Goal: Information Seeking & Learning: Check status

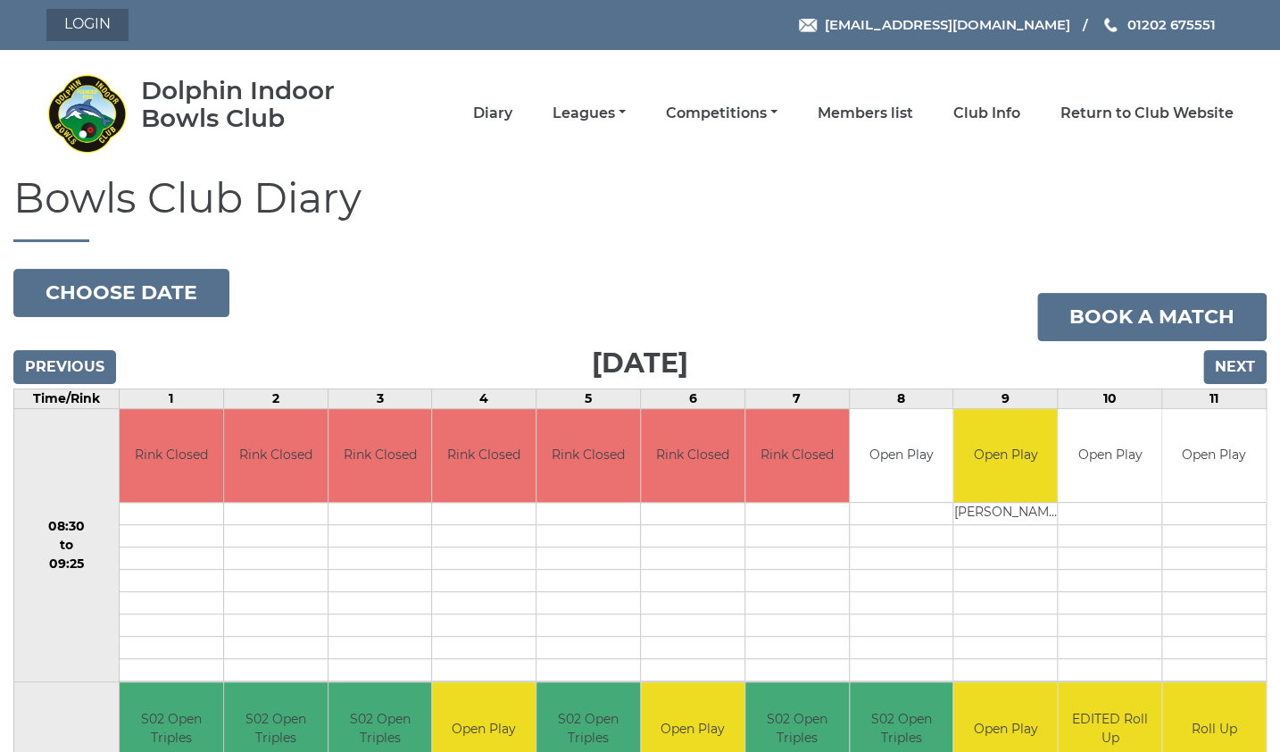
click at [93, 28] on link "Login" at bounding box center [87, 25] width 82 height 32
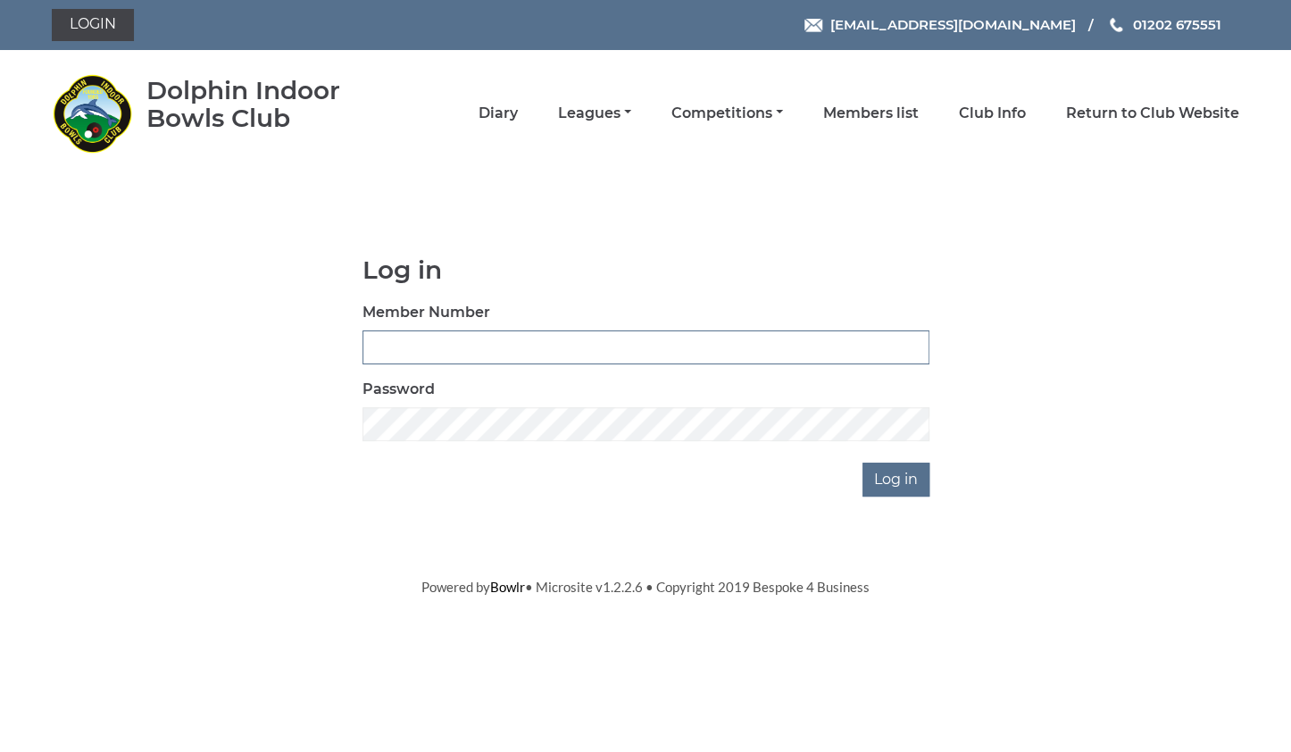
type input "3734"
click at [895, 481] on input "Log in" at bounding box center [895, 479] width 67 height 34
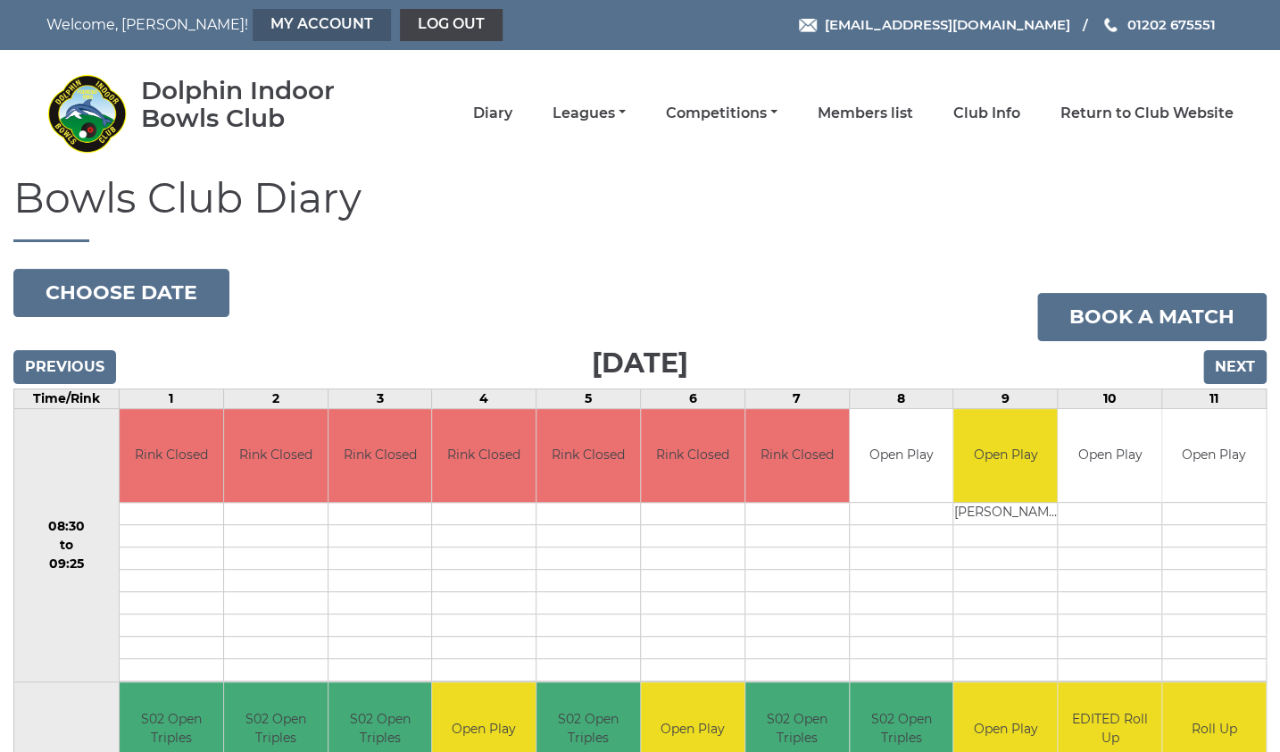
click at [253, 23] on link "My Account" at bounding box center [322, 25] width 138 height 32
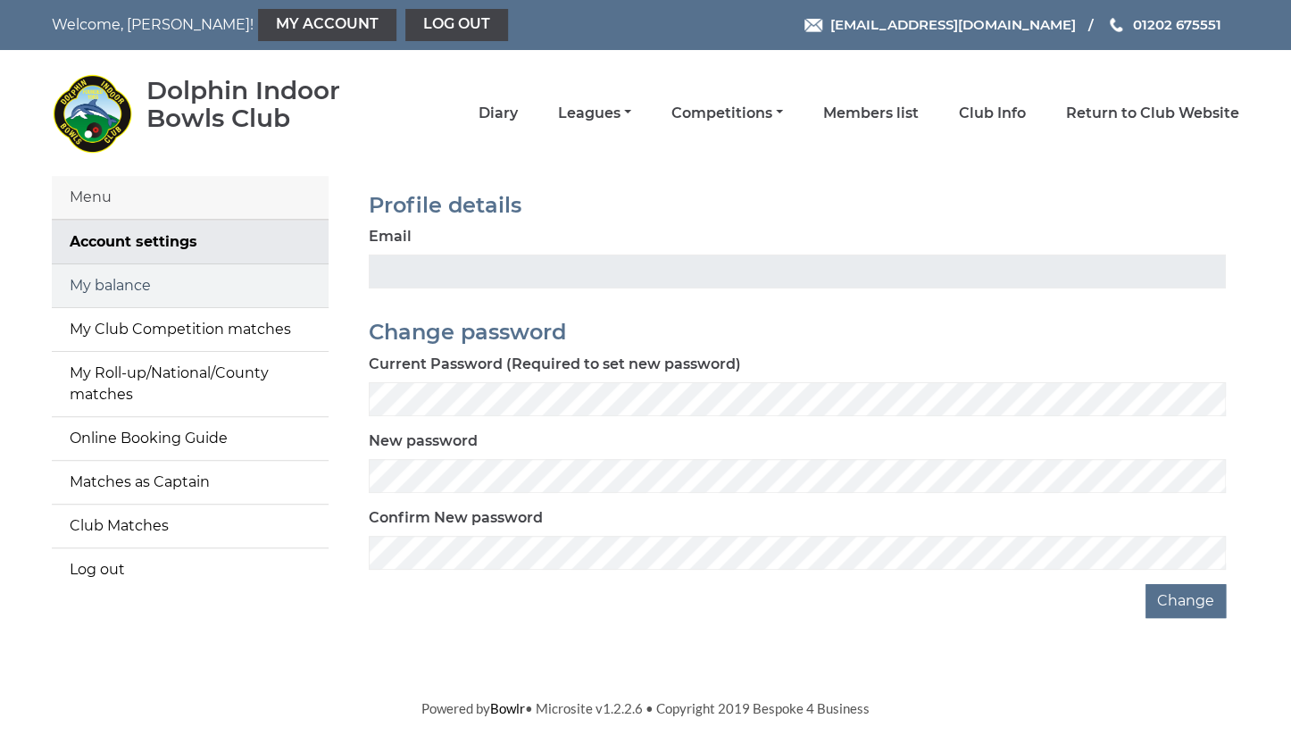
click at [145, 289] on link "My balance" at bounding box center [190, 285] width 277 height 43
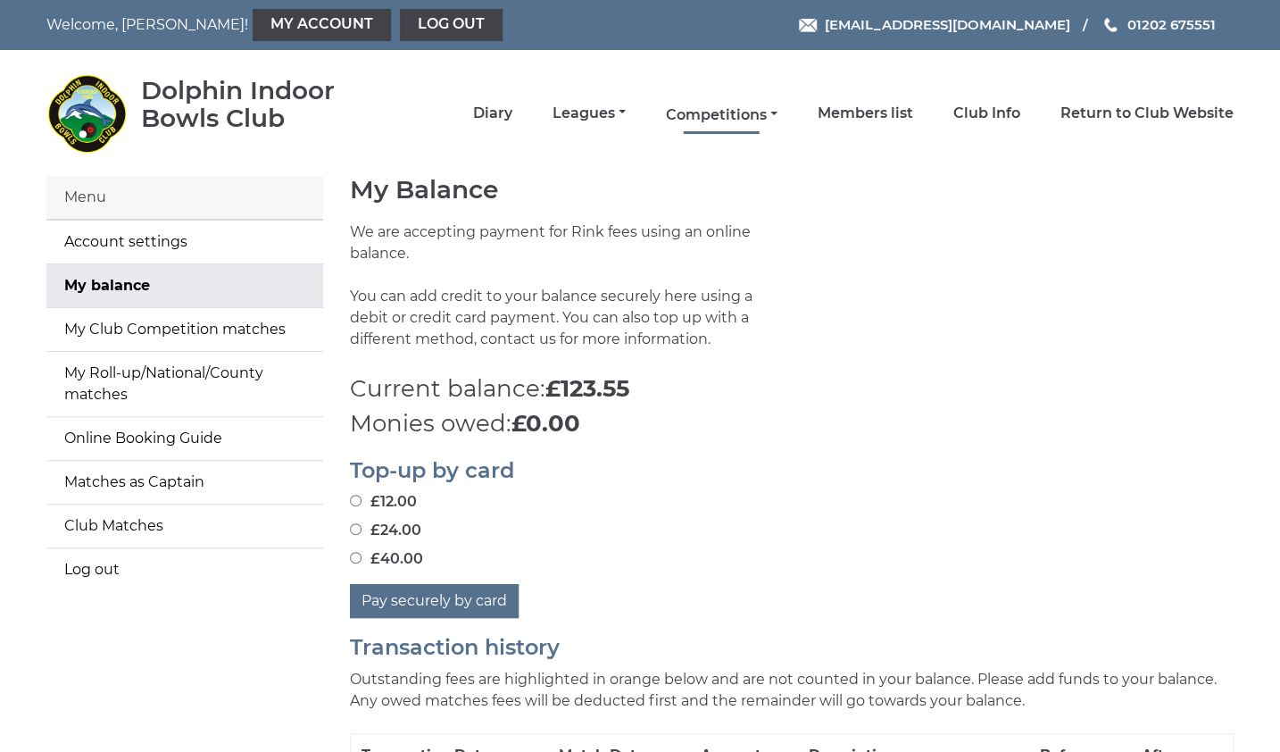
click at [768, 112] on link "Competitions" at bounding box center [722, 115] width 112 height 20
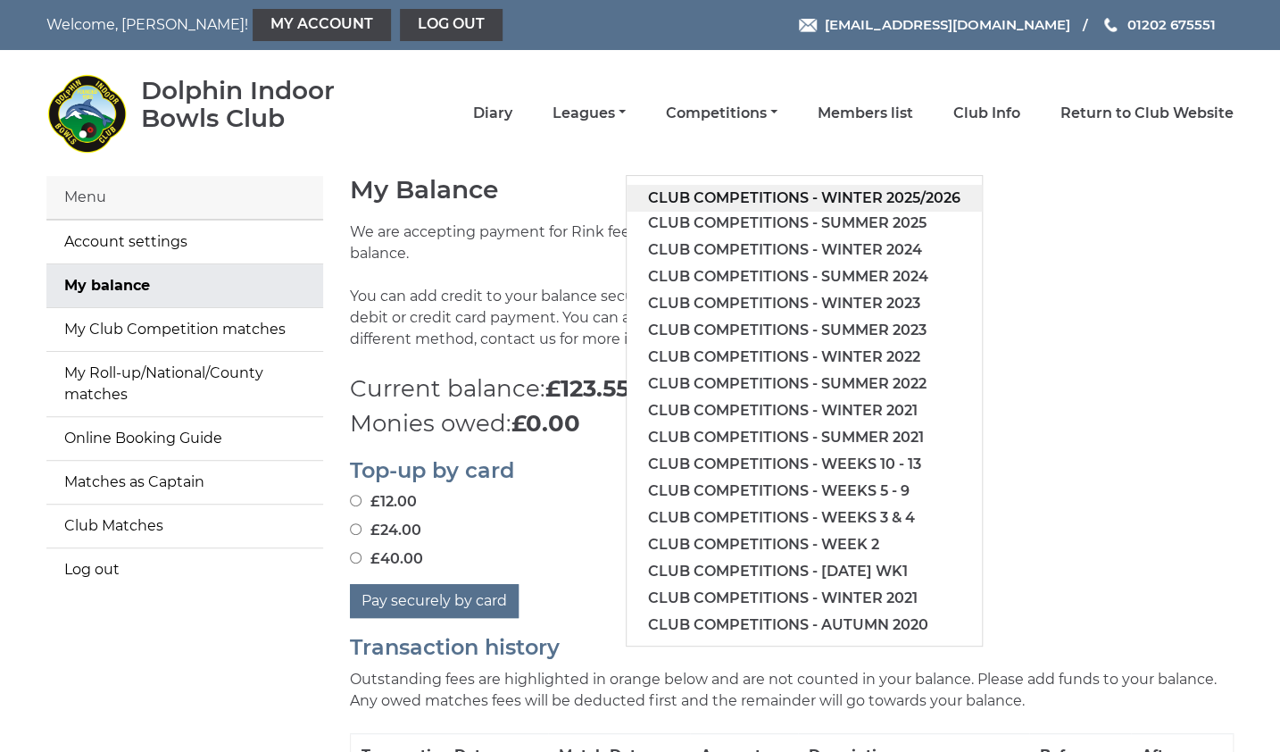
click at [884, 197] on link "Club competitions - Winter 2025/2026" at bounding box center [804, 198] width 355 height 27
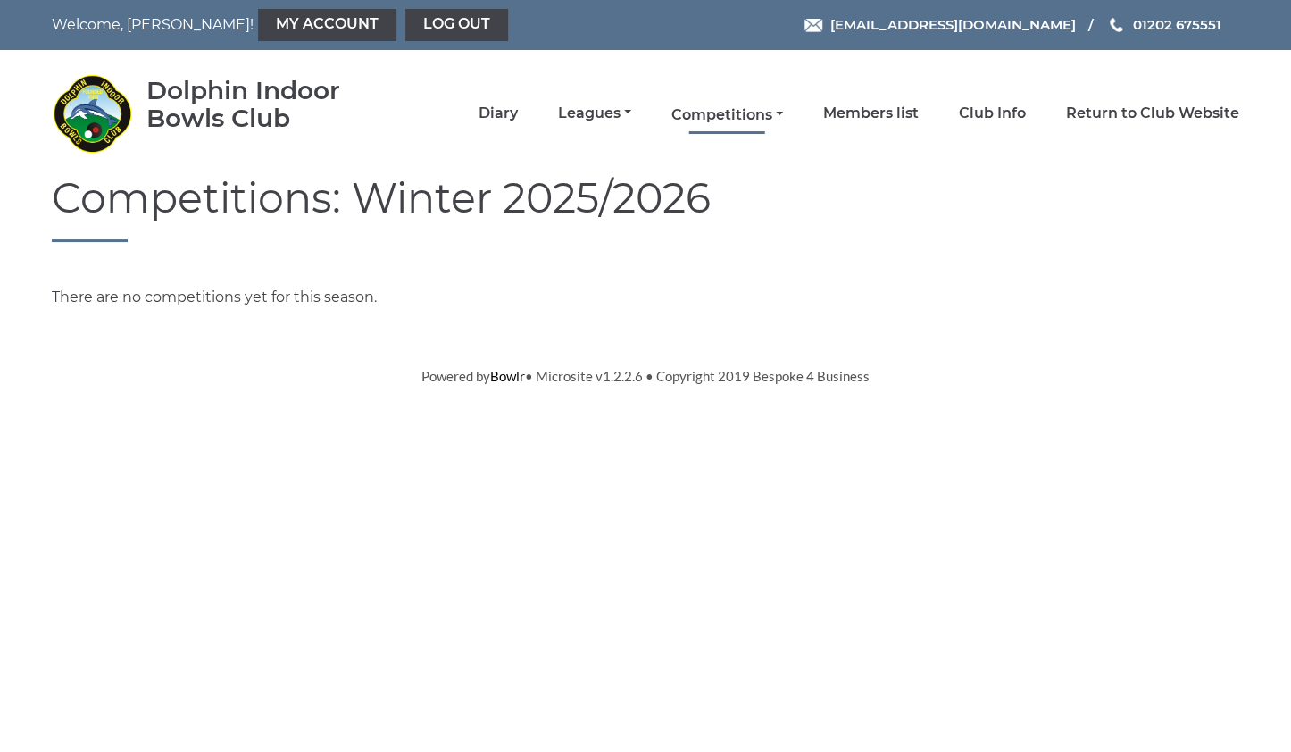
click at [782, 116] on link "Competitions" at bounding box center [727, 115] width 112 height 20
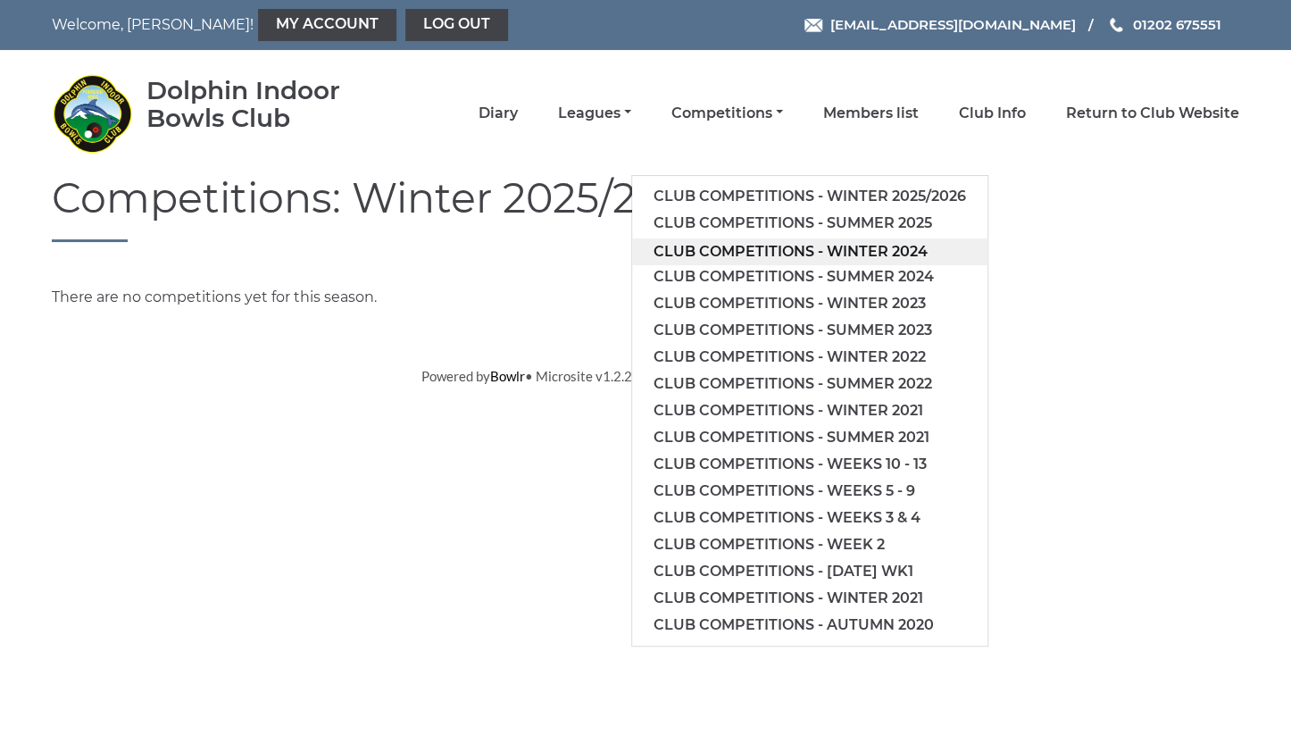
click at [853, 249] on link "Club competitions - Winter 2024" at bounding box center [809, 251] width 355 height 27
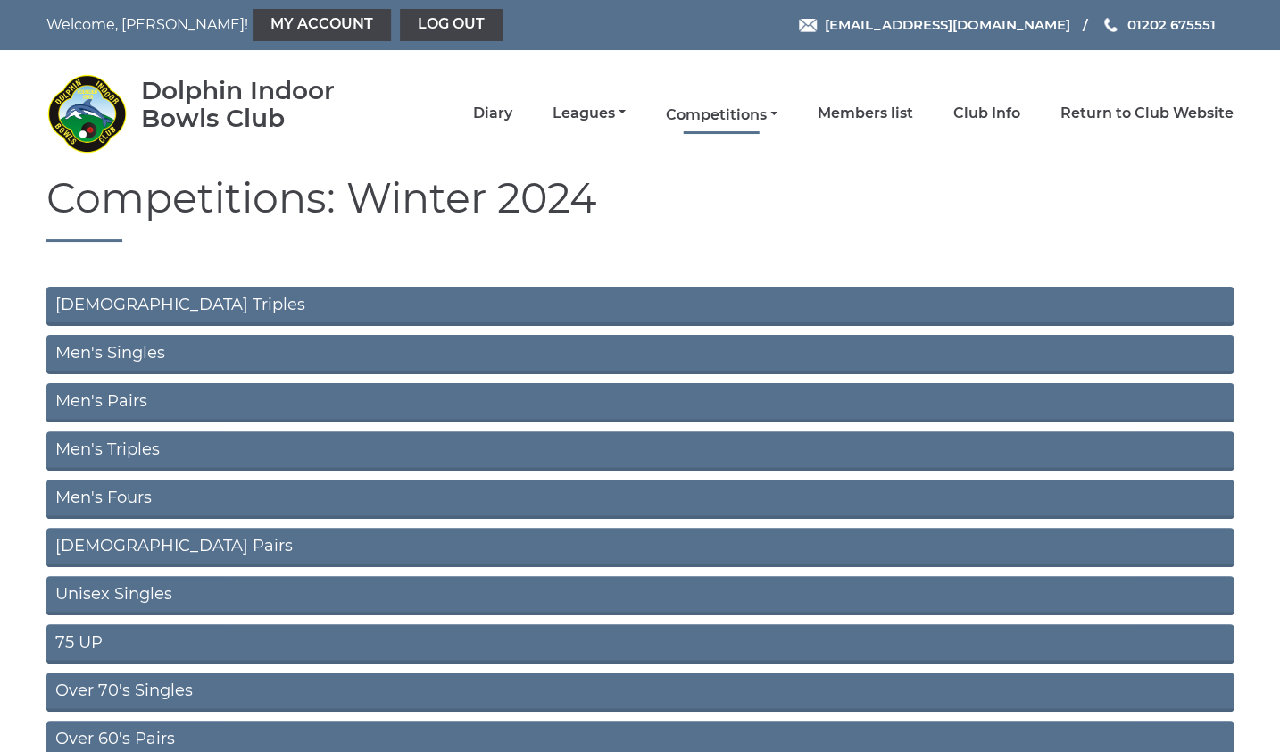
click at [762, 107] on link "Competitions" at bounding box center [722, 115] width 112 height 20
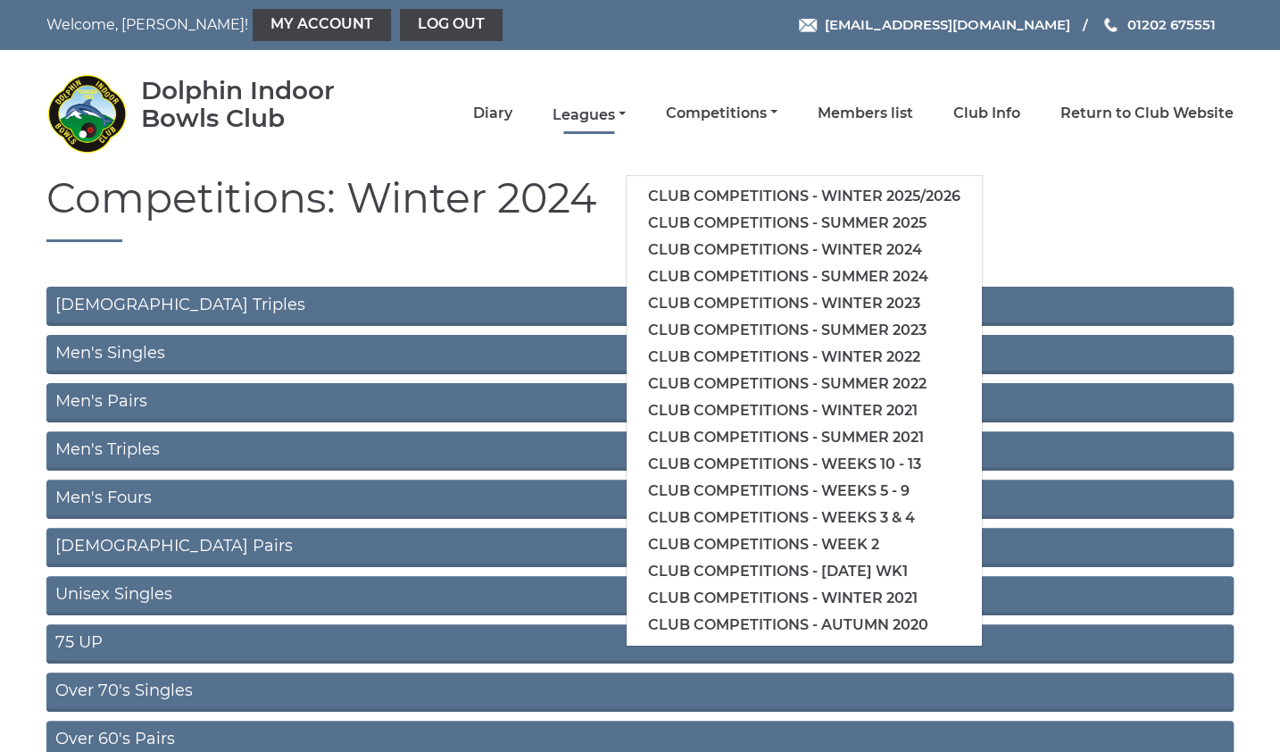
click at [626, 119] on link "Leagues" at bounding box center [589, 115] width 73 height 20
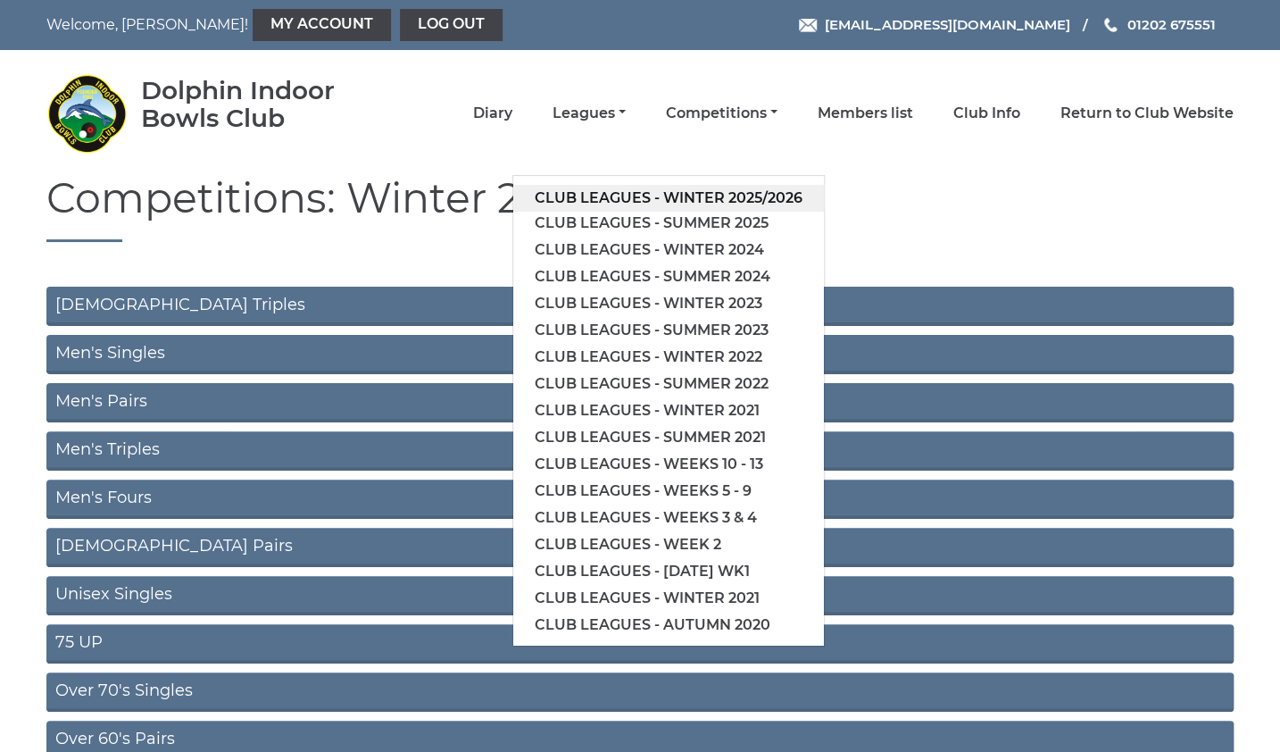
click at [738, 194] on link "Club leagues - Winter 2025/2026" at bounding box center [668, 198] width 311 height 27
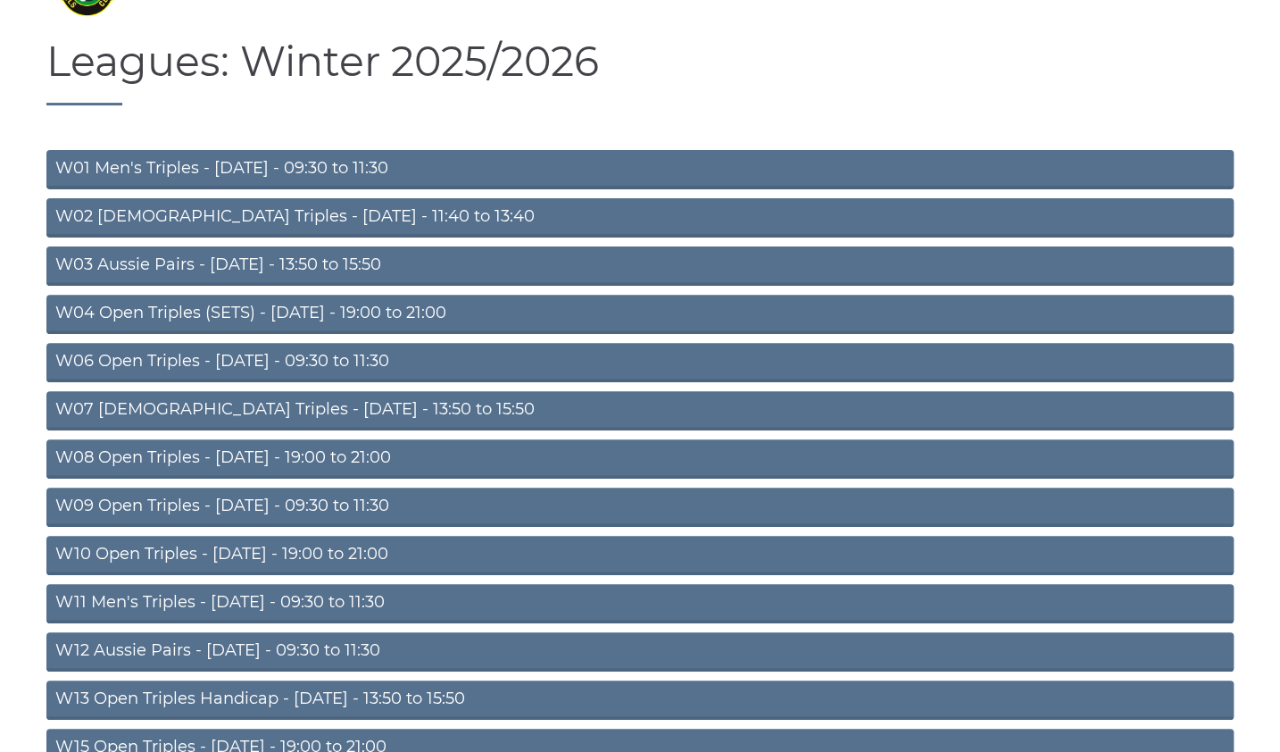
scroll to position [140, 0]
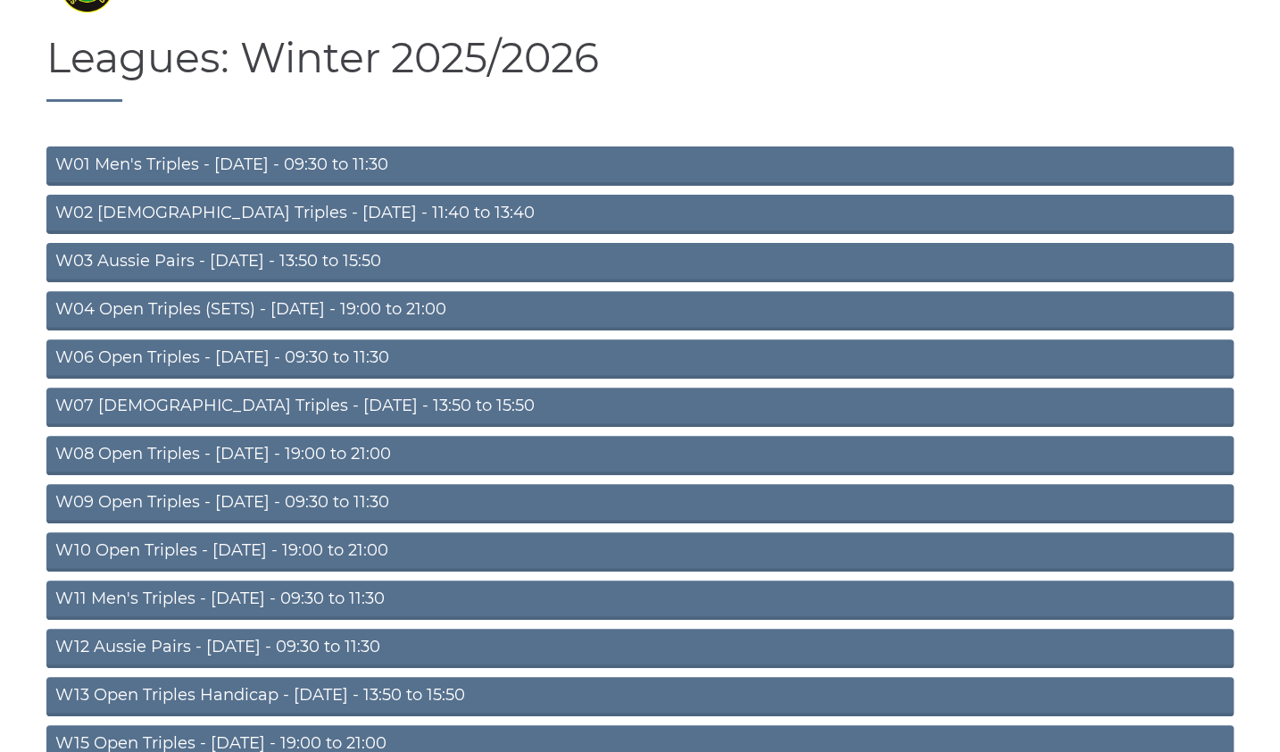
click at [346, 603] on link "W11 Men's Triples - [DATE] - 09:30 to 11:30" at bounding box center [639, 599] width 1187 height 39
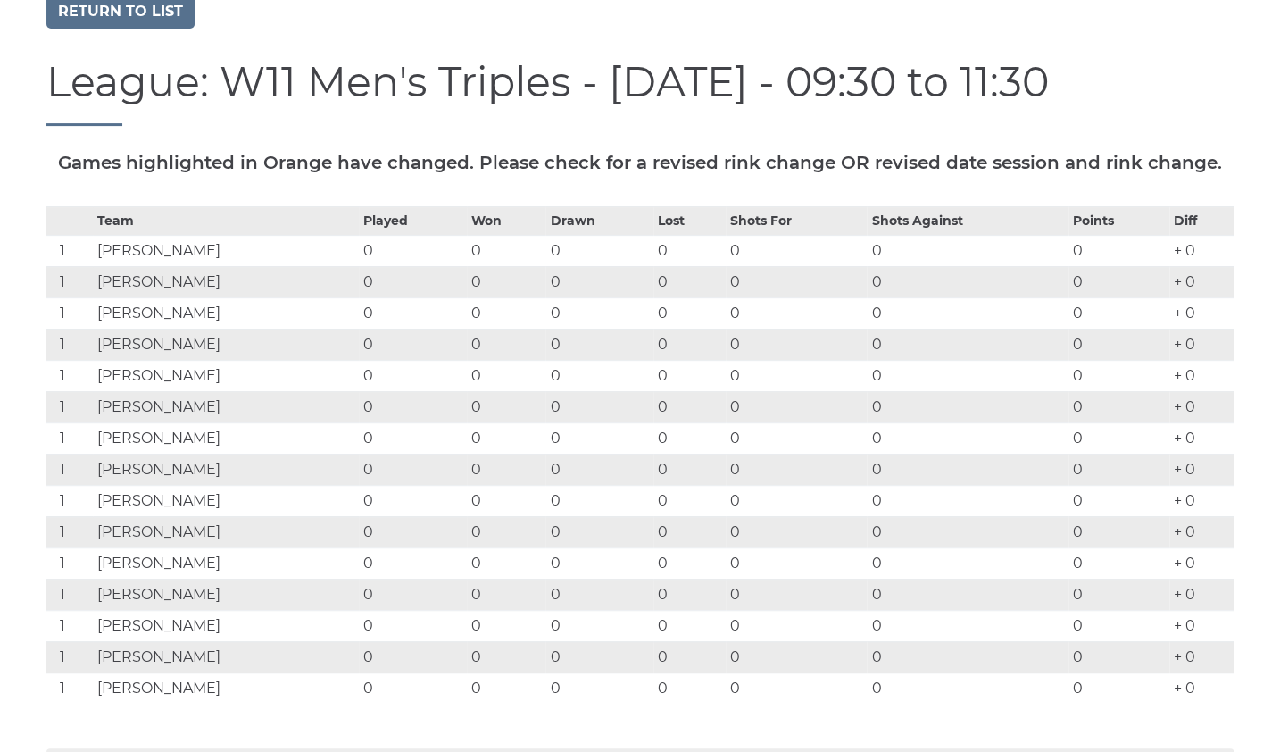
scroll to position [178, 0]
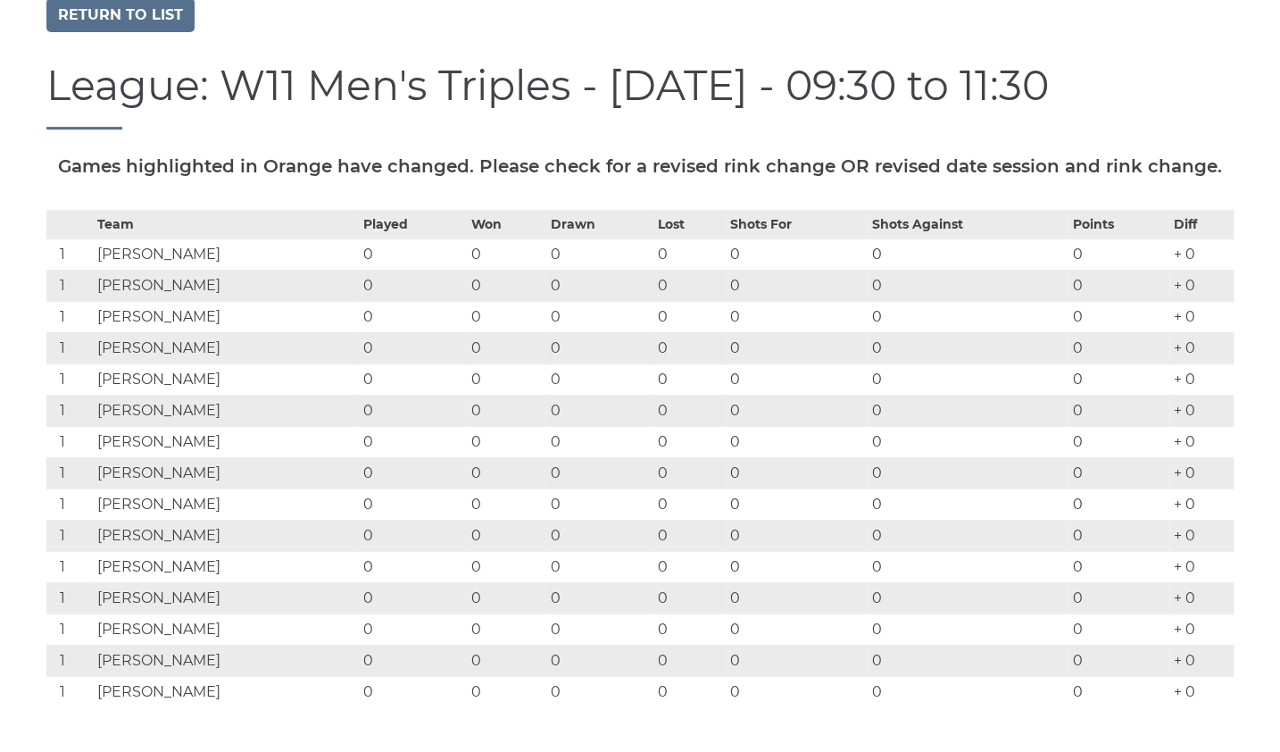
click at [156, 481] on td "Graeme COLE" at bounding box center [226, 472] width 266 height 31
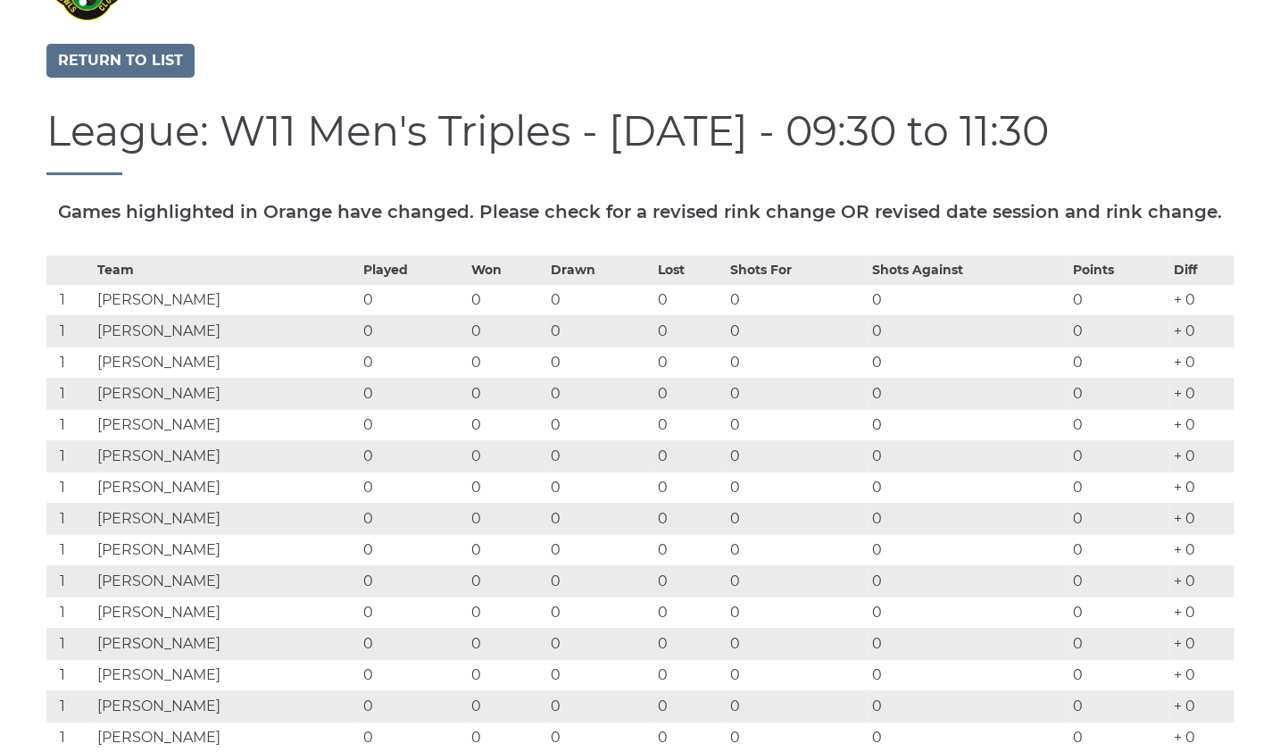
scroll to position [130, 0]
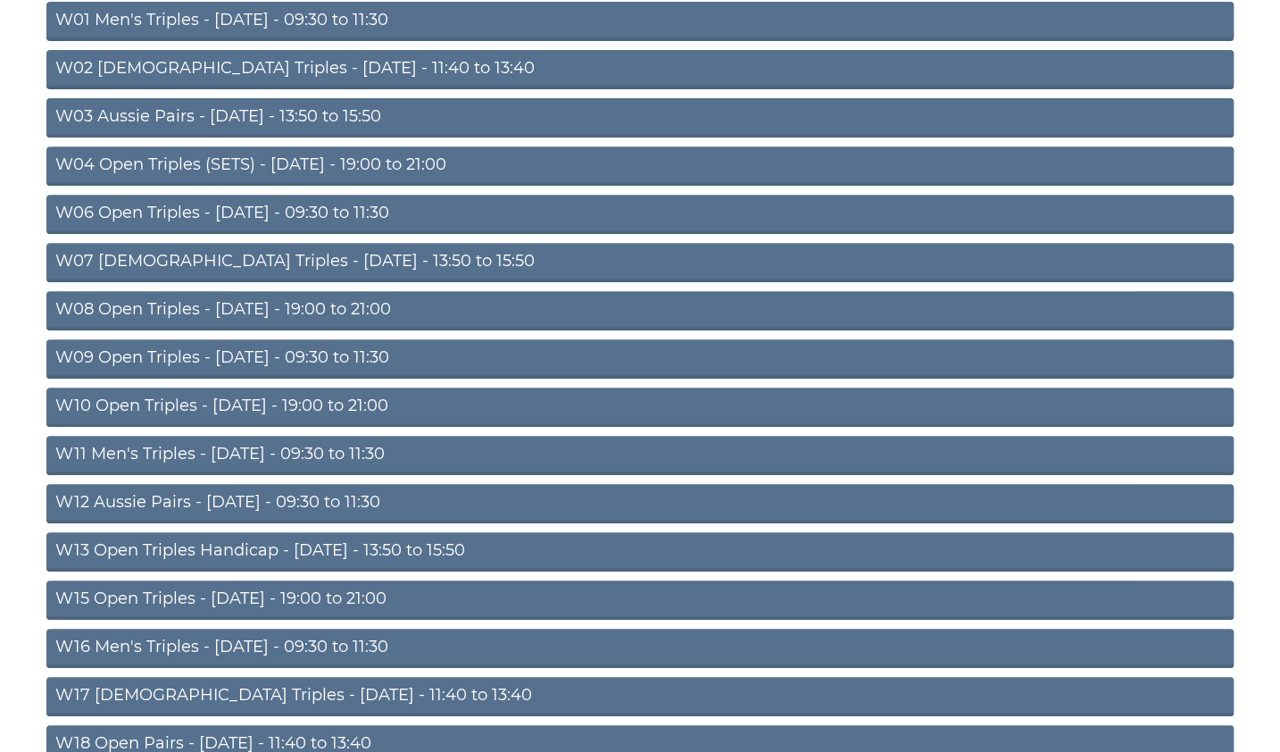
scroll to position [287, 0]
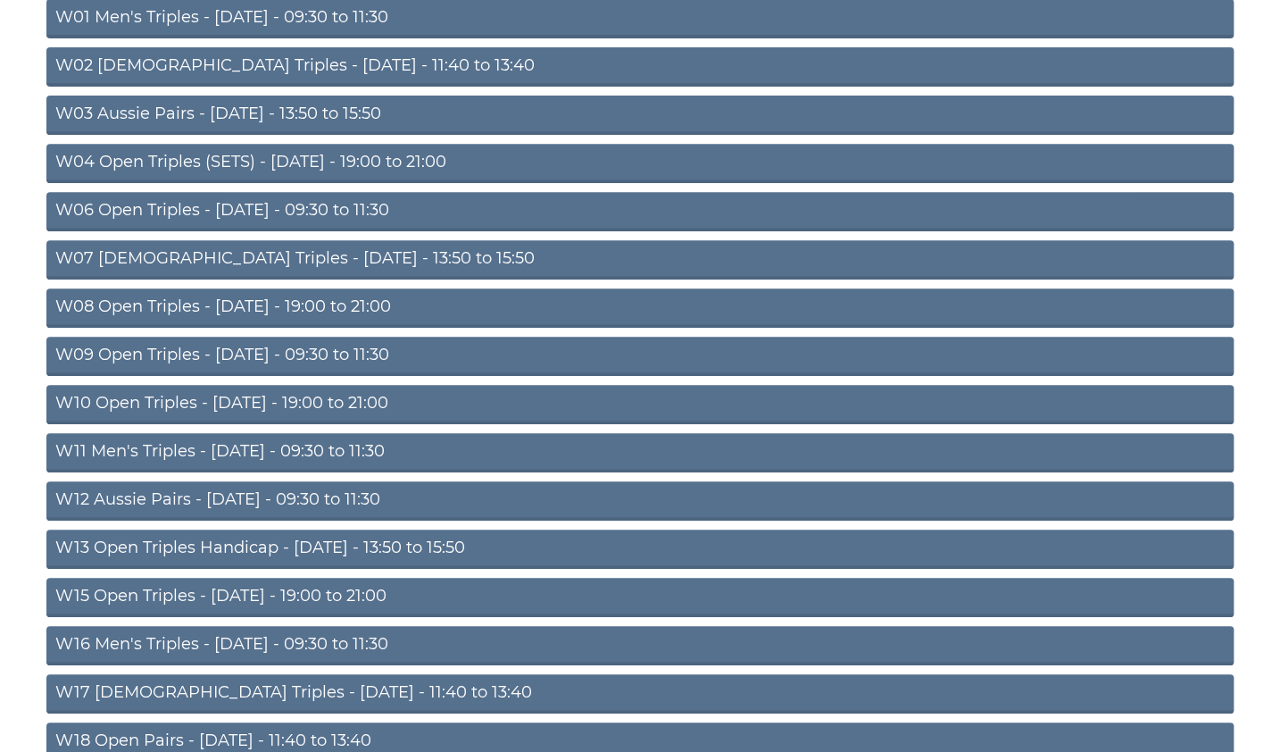
click at [251, 503] on link "W12 Aussie Pairs - [DATE] - 09:30 to 11:30" at bounding box center [639, 500] width 1187 height 39
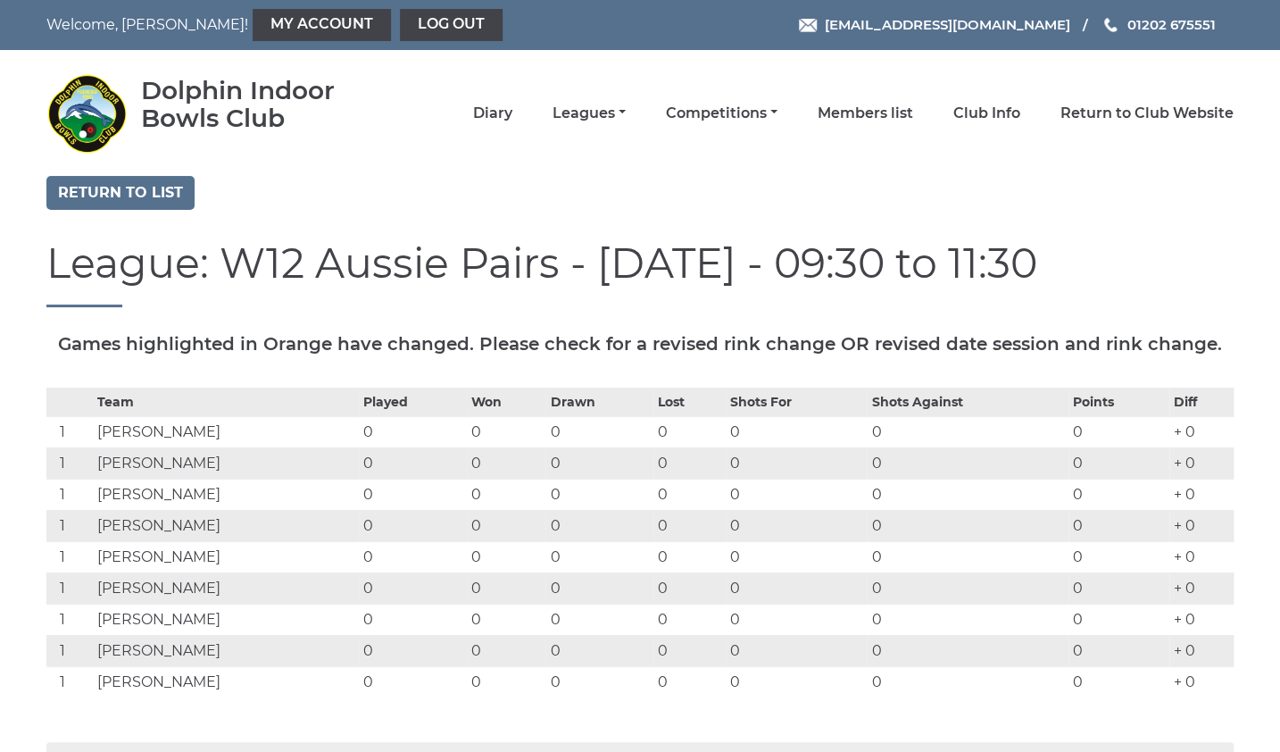
click at [217, 617] on td "Jillian BRYANT" at bounding box center [226, 618] width 266 height 31
click at [898, 121] on link "Members list" at bounding box center [866, 115] width 96 height 20
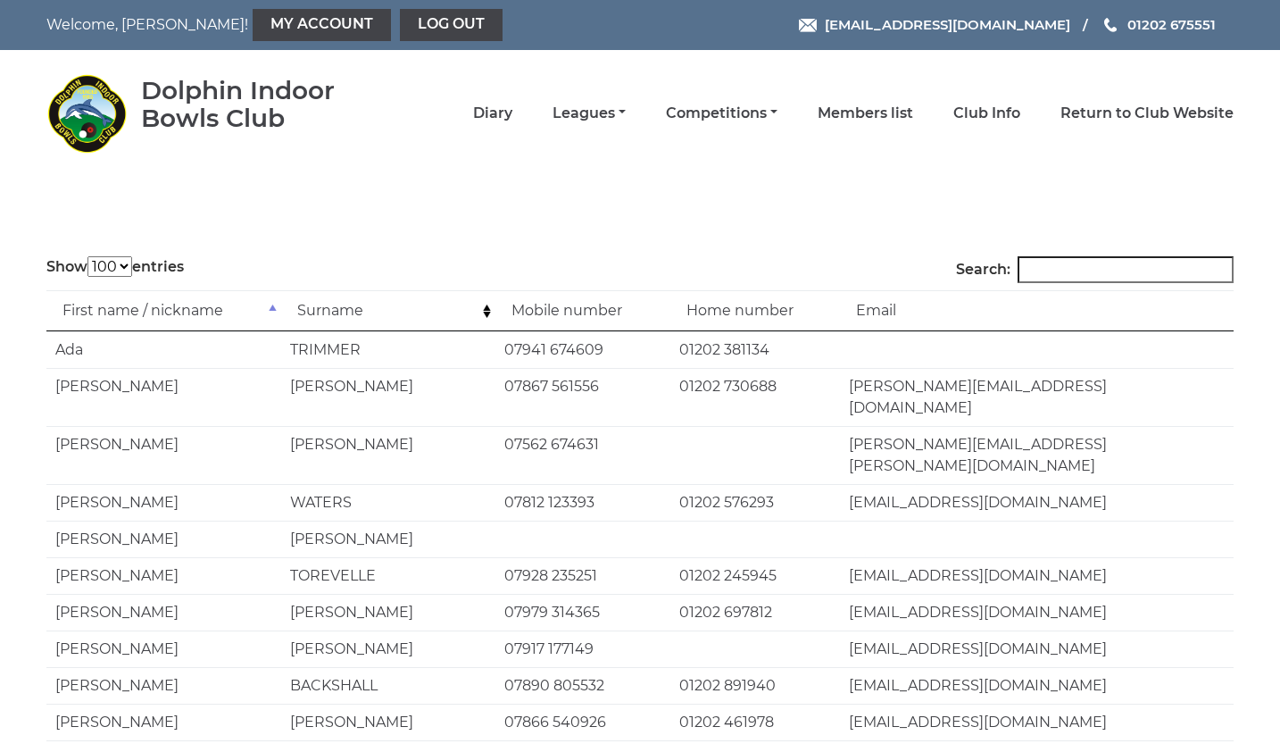
select select "100"
click at [400, 25] on link "Log out" at bounding box center [451, 25] width 103 height 32
